Goal: Information Seeking & Learning: Learn about a topic

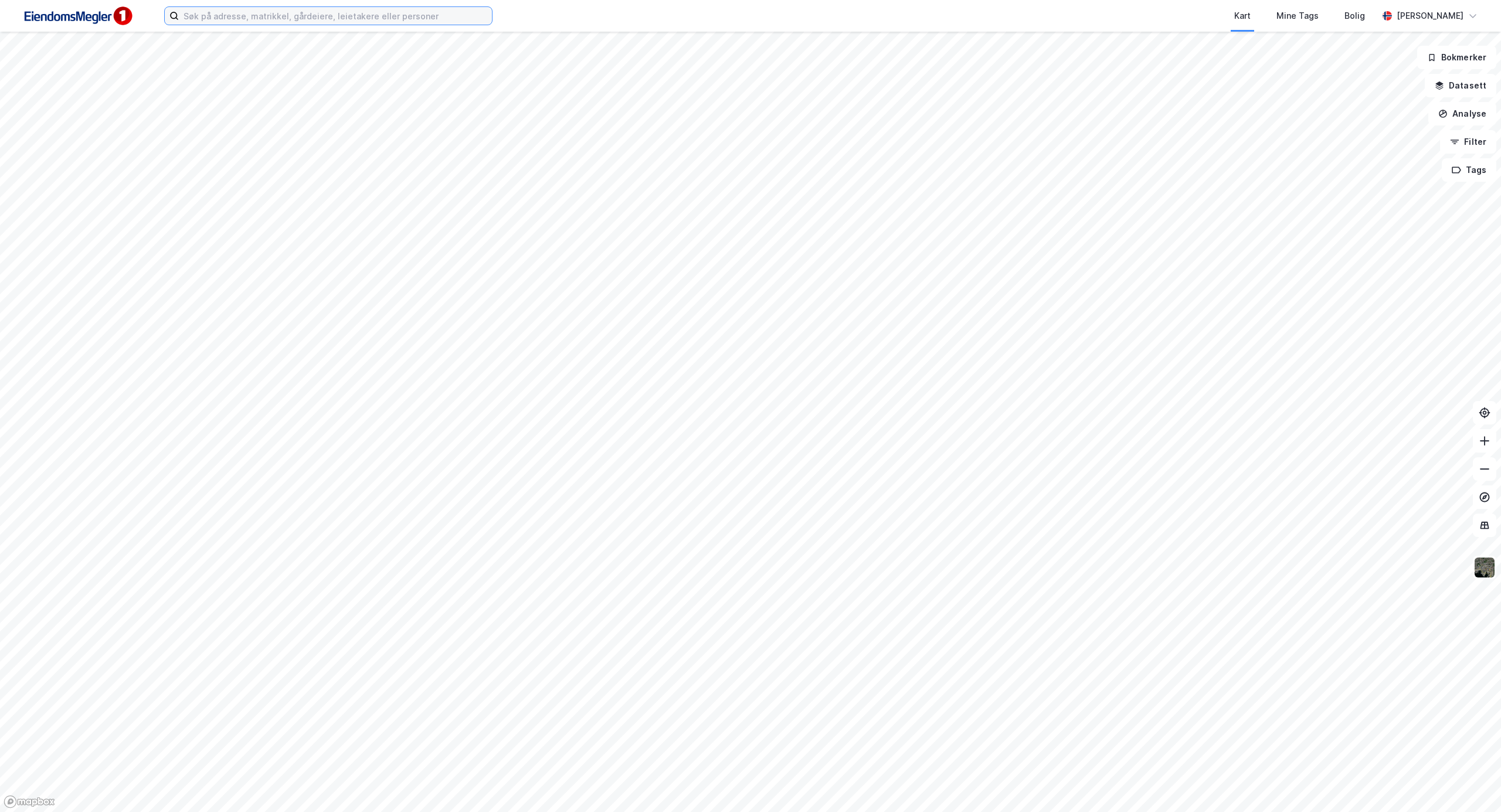
click at [246, 17] on input at bounding box center [335, 16] width 313 height 17
type input "nyeimsvegen 51"
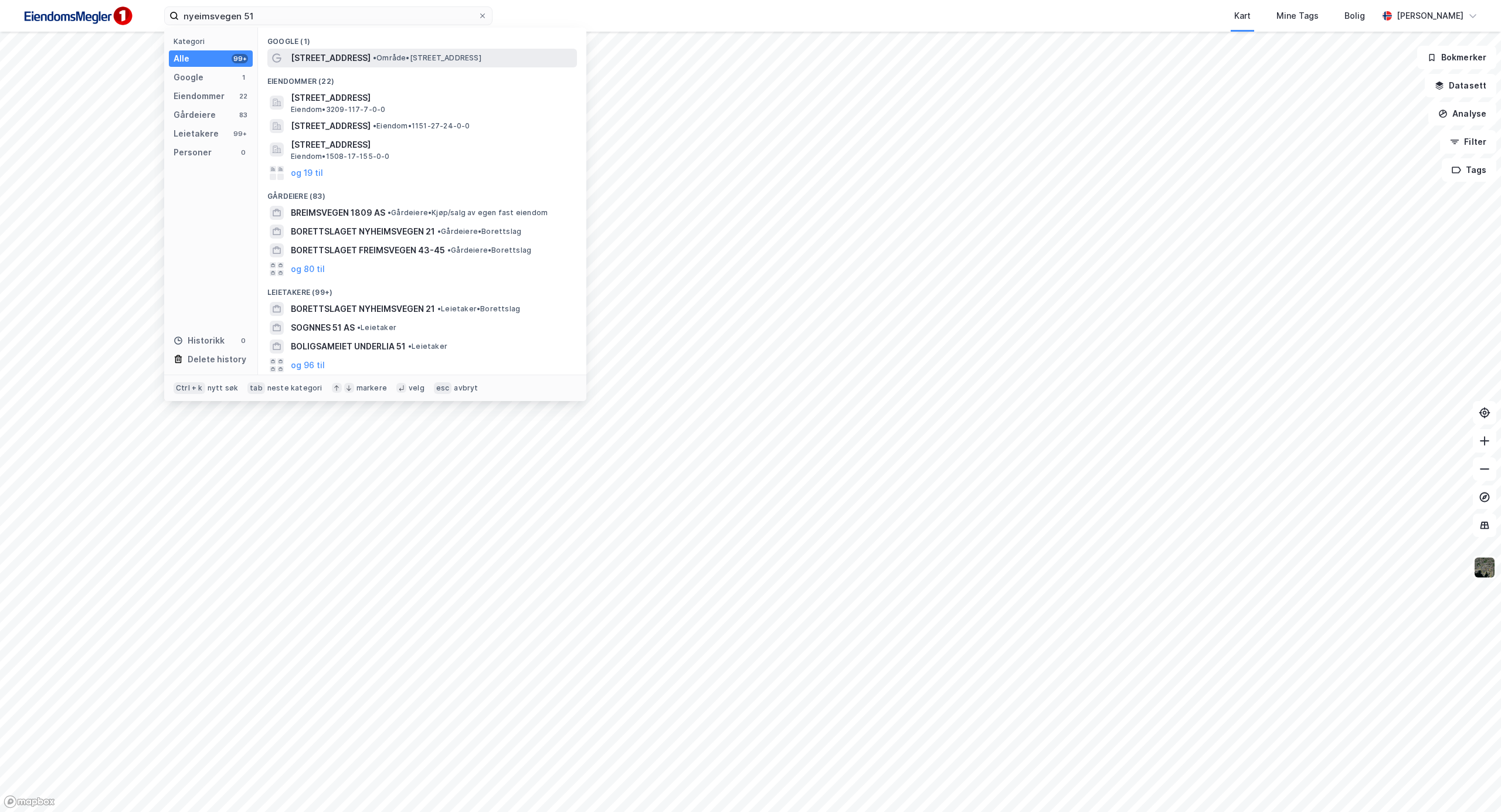
click at [428, 62] on span "• Område • [STREET_ADDRESS]" at bounding box center [427, 58] width 109 height 9
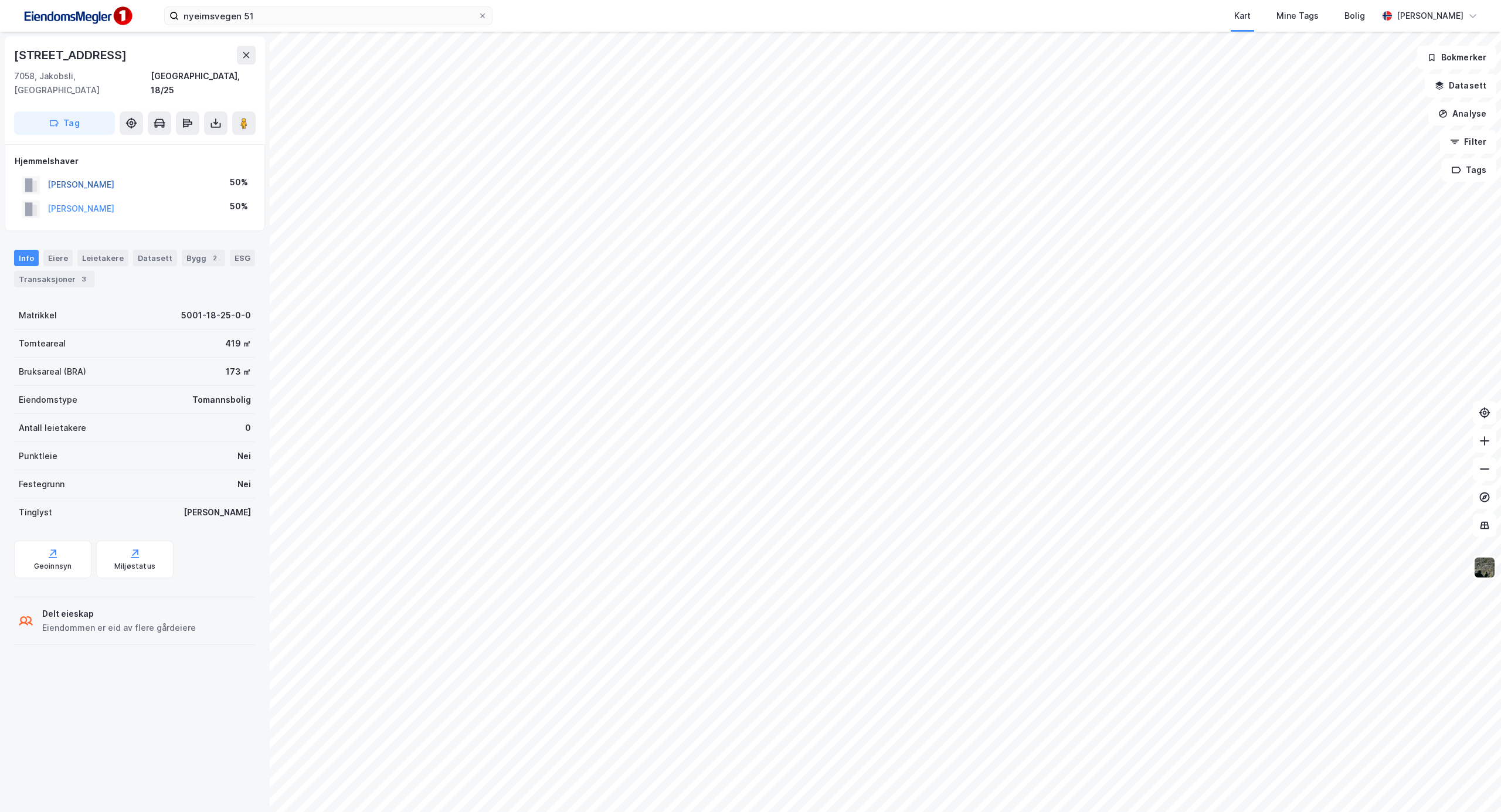
click at [0, 0] on button "[PERSON_NAME]" at bounding box center [0, 0] width 0 height 0
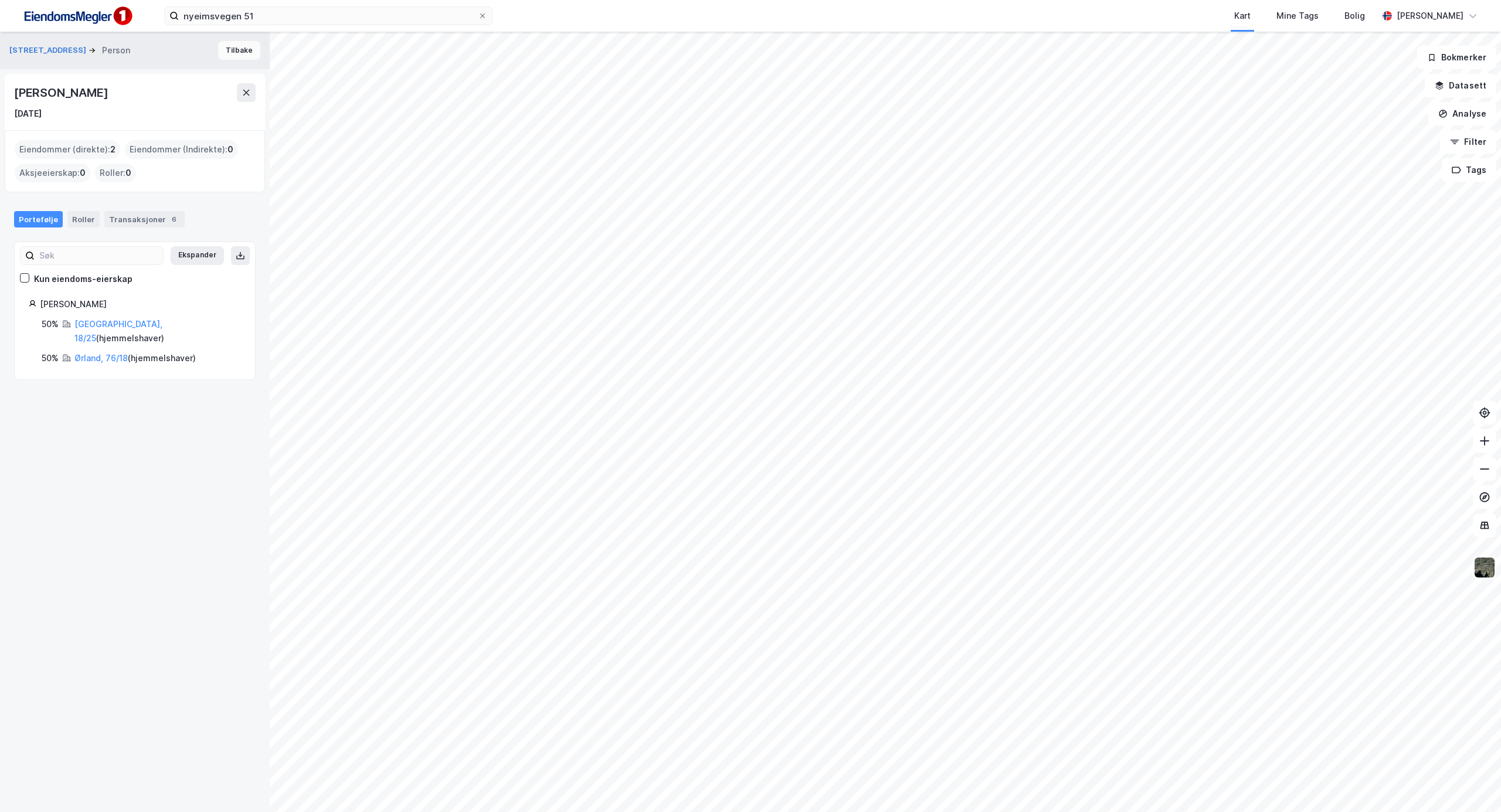
click at [228, 50] on button "Tilbake" at bounding box center [239, 50] width 42 height 19
